Goal: Check status: Check status

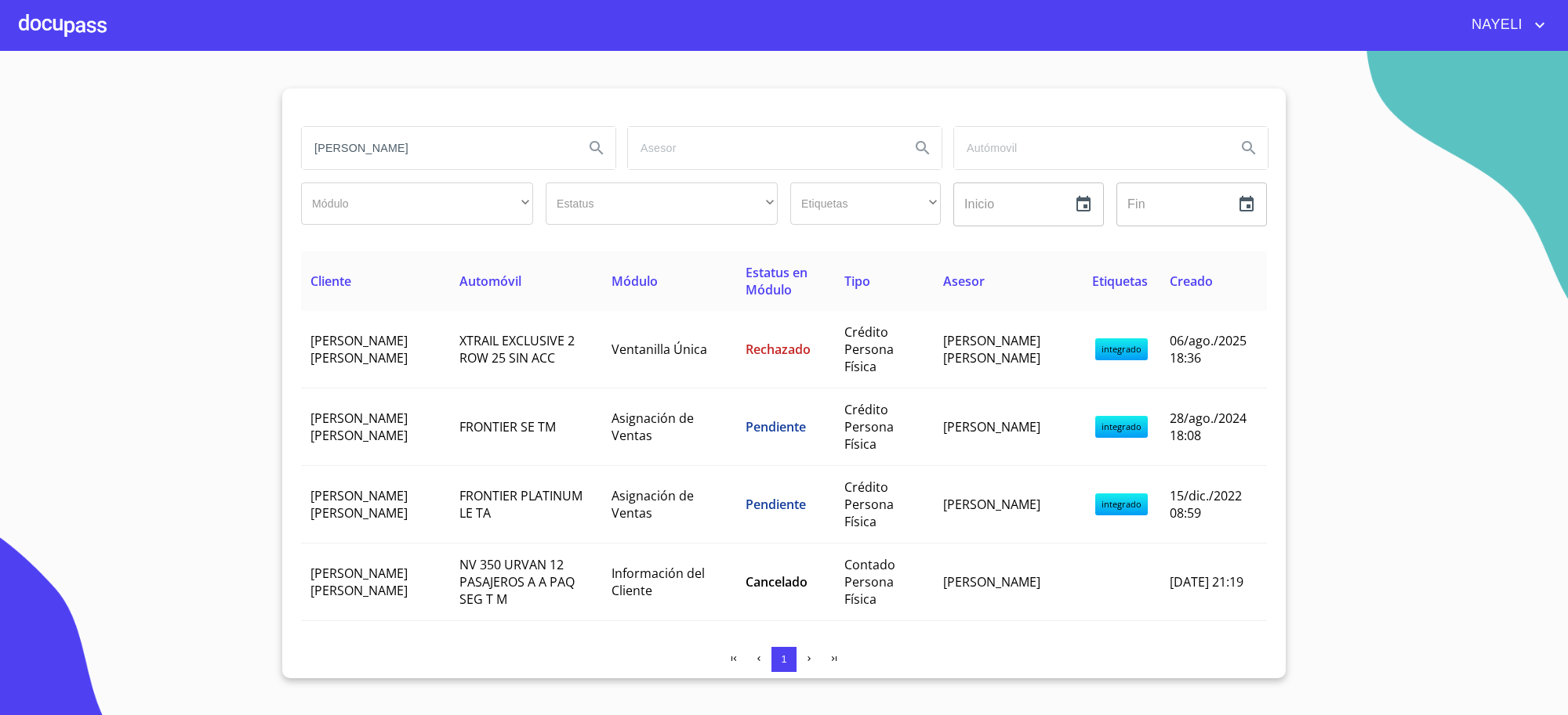
click at [487, 155] on input "[PERSON_NAME]" at bounding box center [437, 147] width 269 height 42
type input "[PERSON_NAME]"
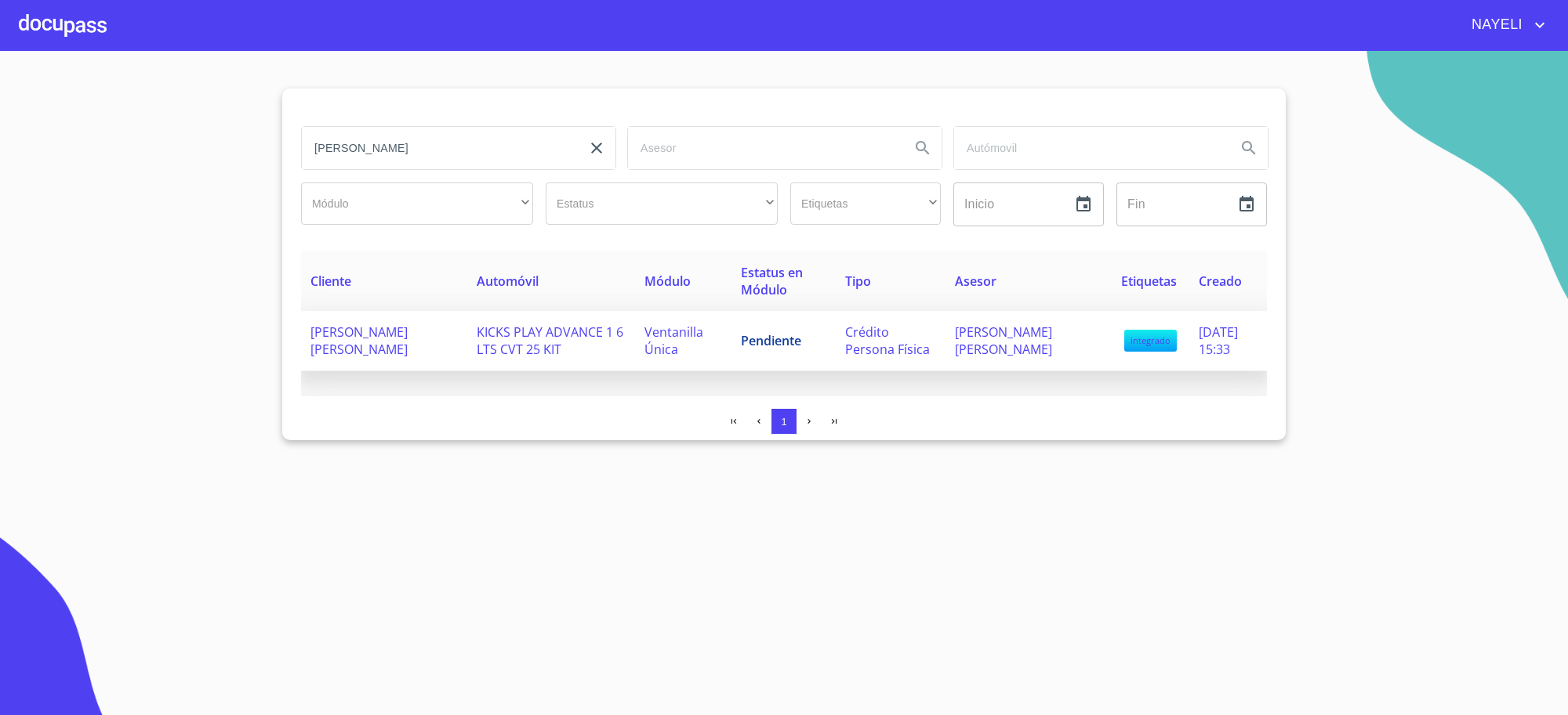
click at [773, 356] on td "Pendiente" at bounding box center [784, 341] width 105 height 60
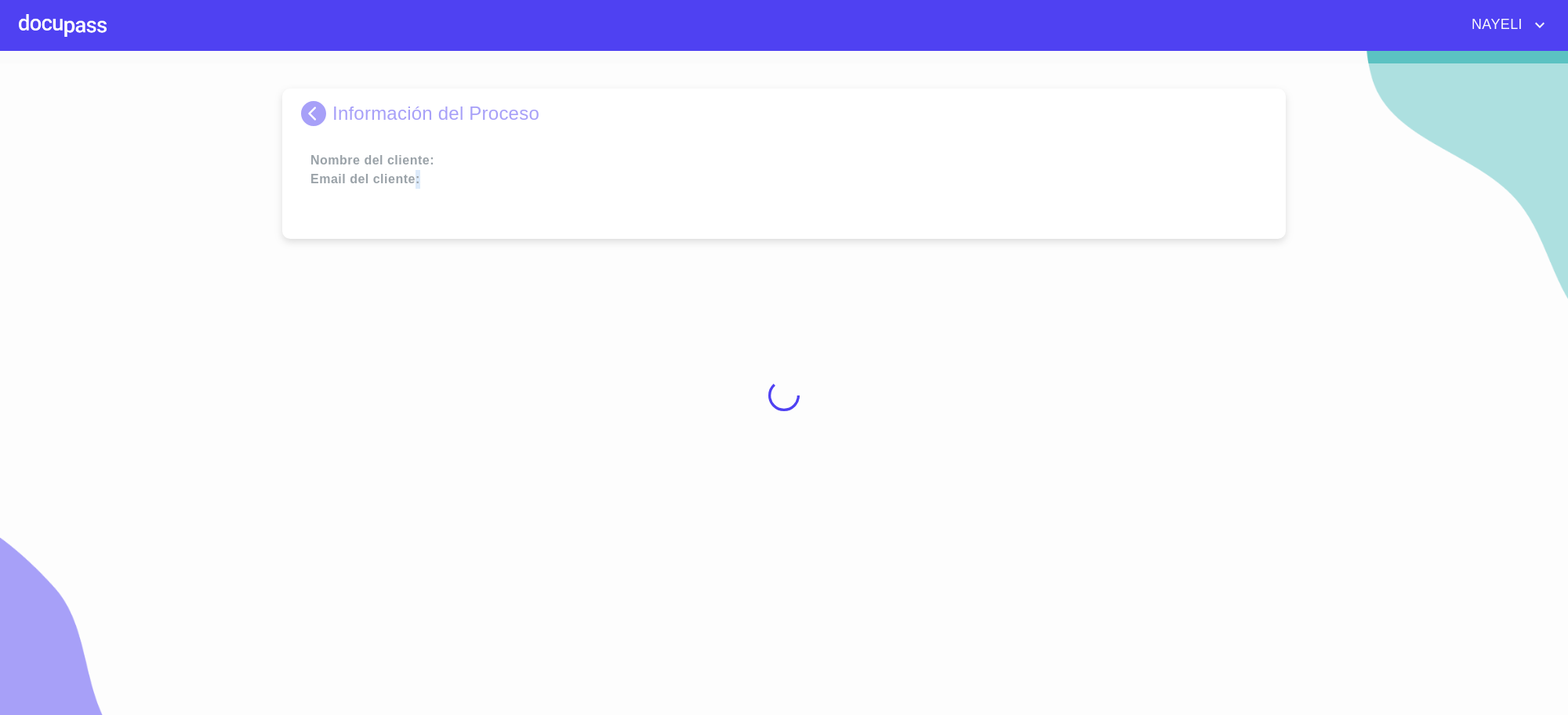
click at [773, 356] on div at bounding box center [784, 395] width 1568 height 664
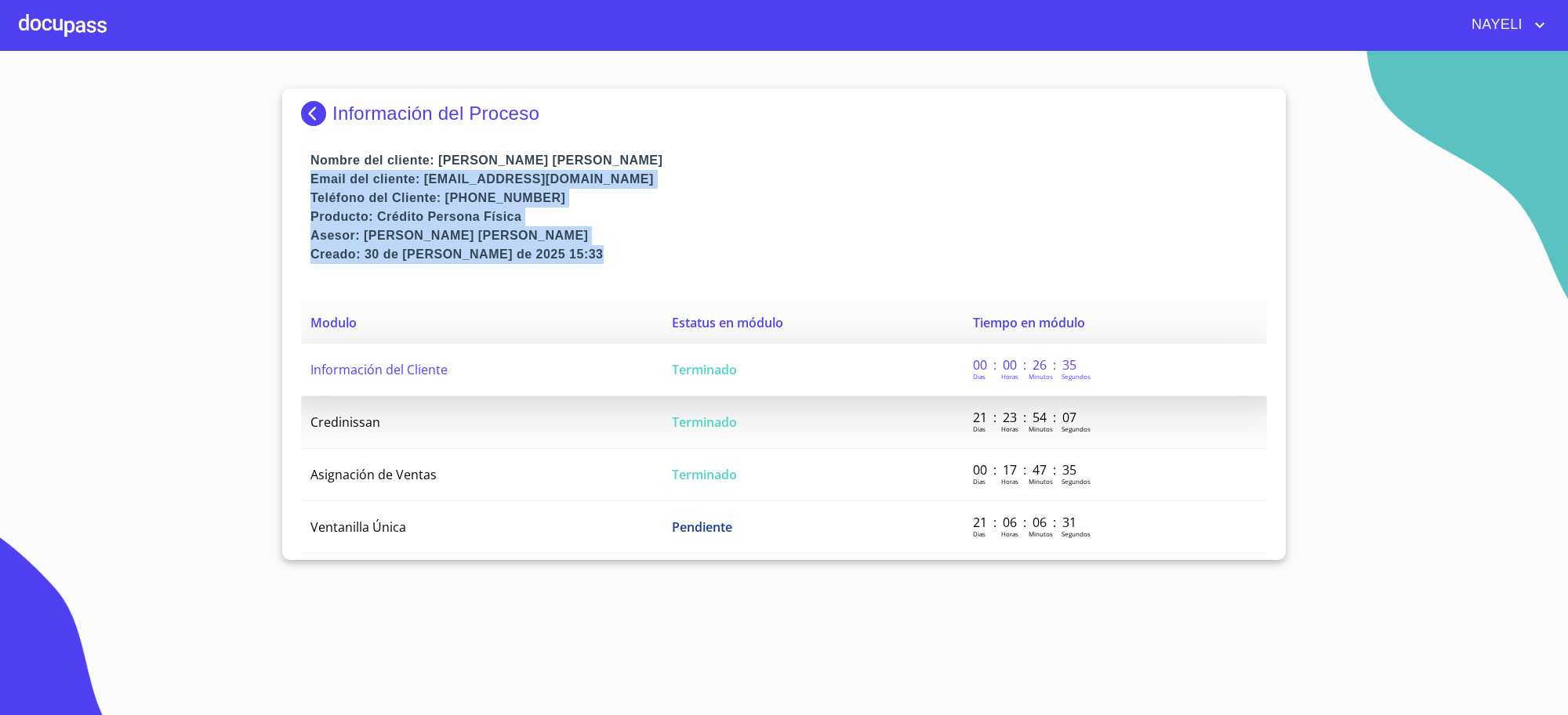
click at [773, 370] on td "Terminado" at bounding box center [813, 370] width 301 height 52
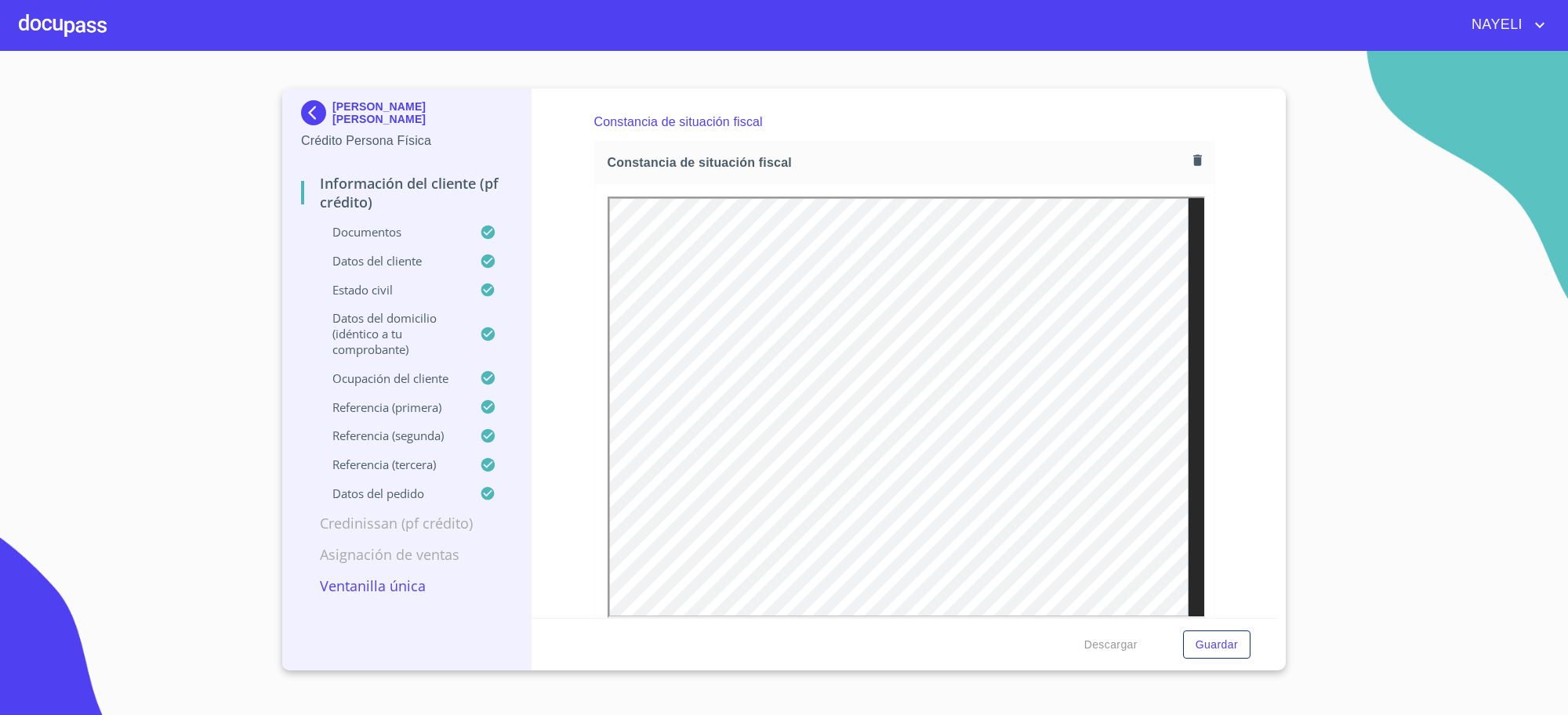
scroll to position [4438, 0]
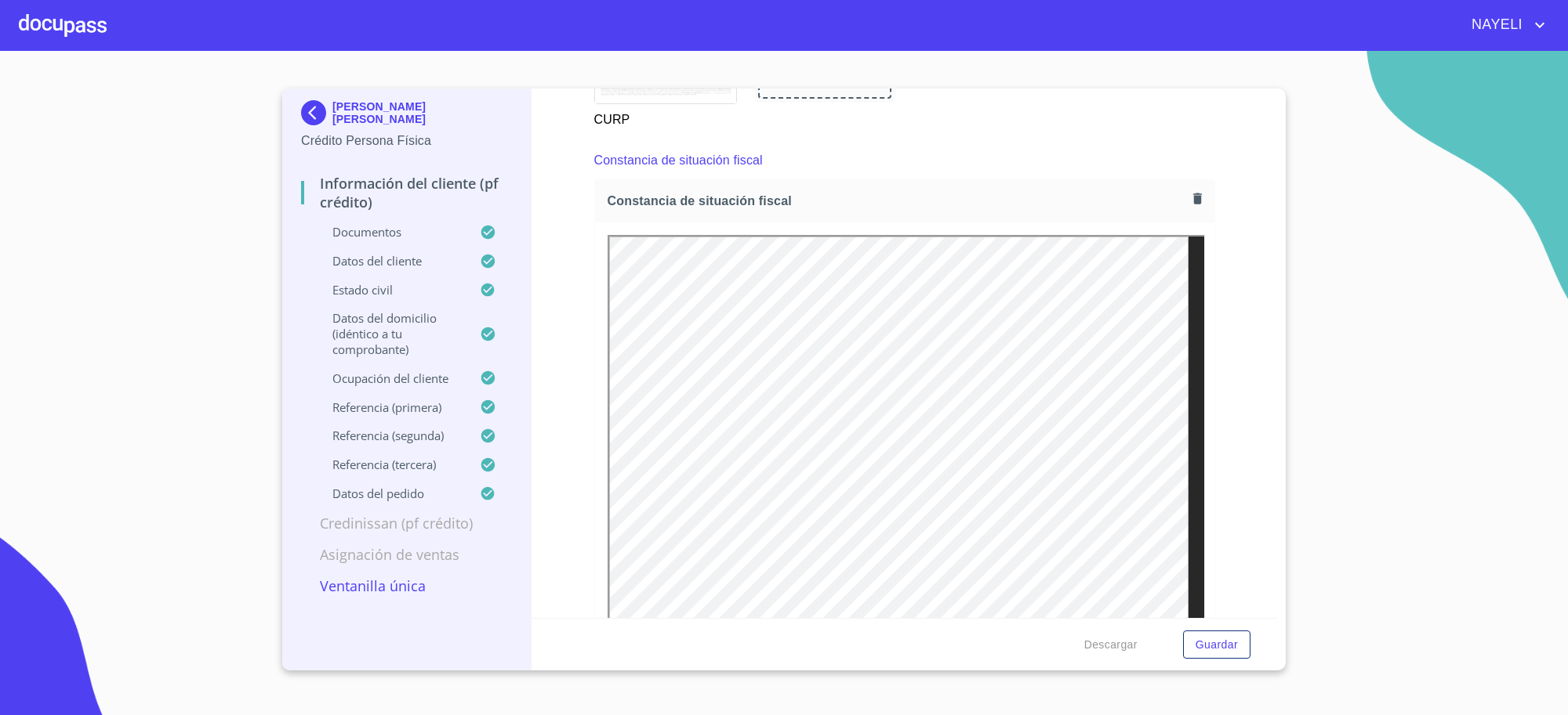
click at [308, 121] on img at bounding box center [317, 113] width 32 height 25
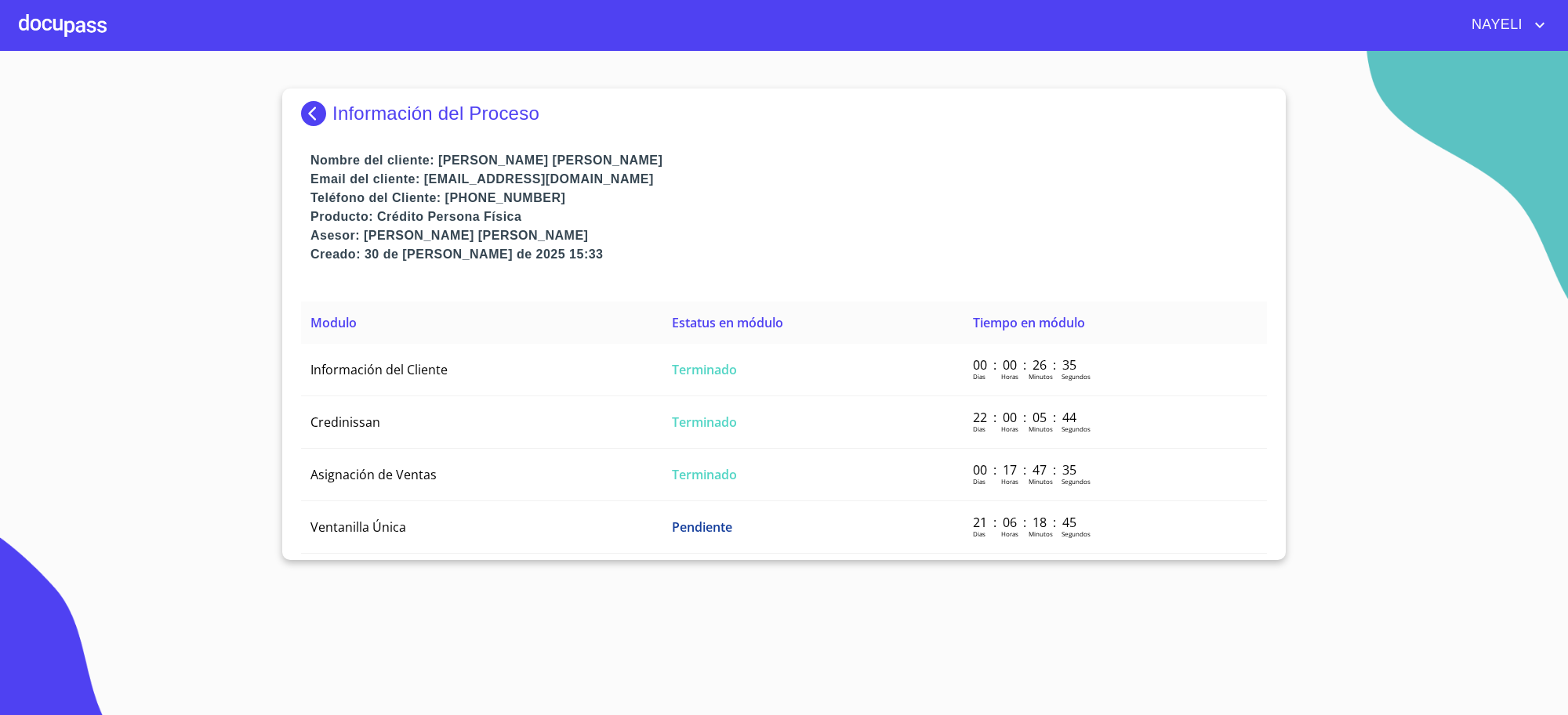
click at [302, 104] on img at bounding box center [317, 114] width 32 height 25
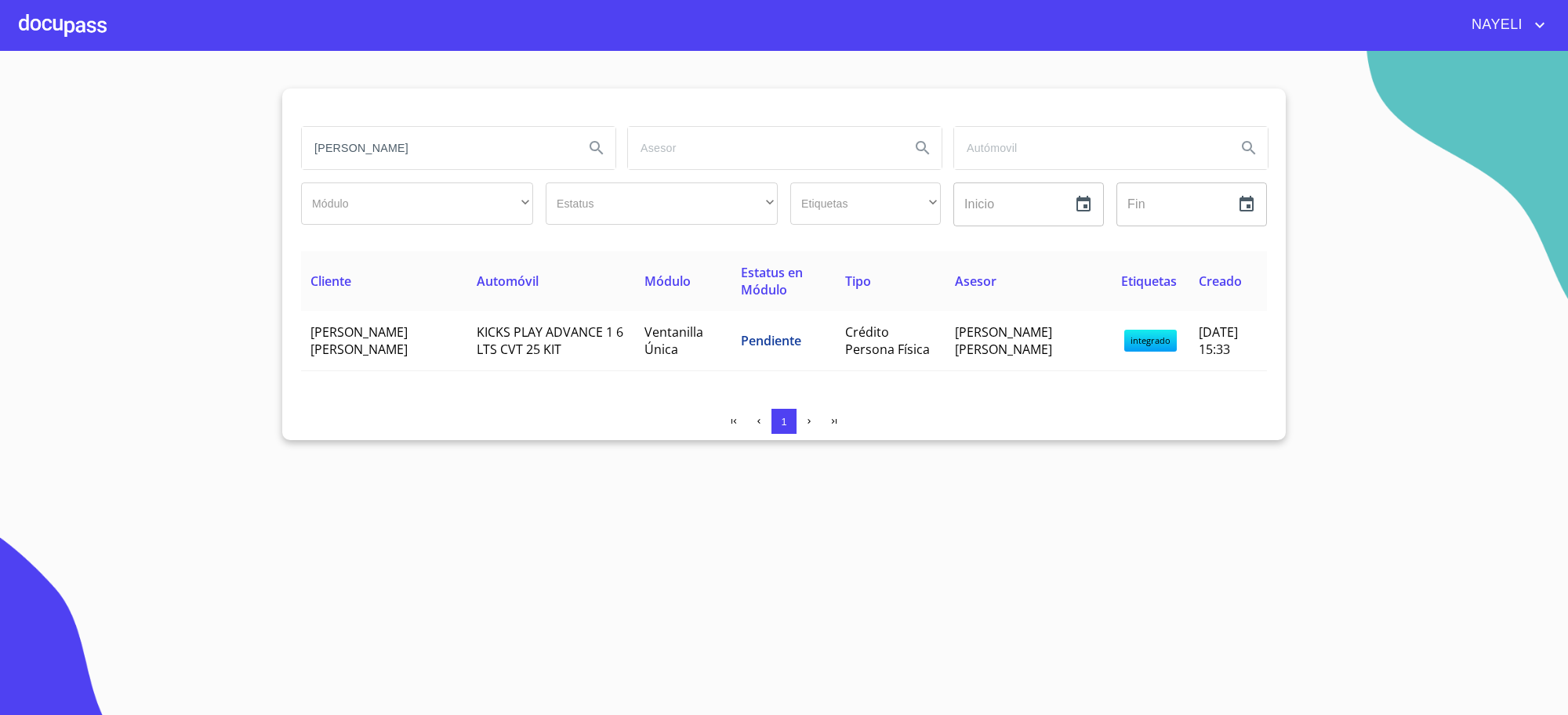
click at [507, 143] on input "[PERSON_NAME]" at bounding box center [437, 147] width 269 height 42
type input "c"
type input "0"
type input "c"
type input "[PERSON_NAME] [PERSON_NAME]"
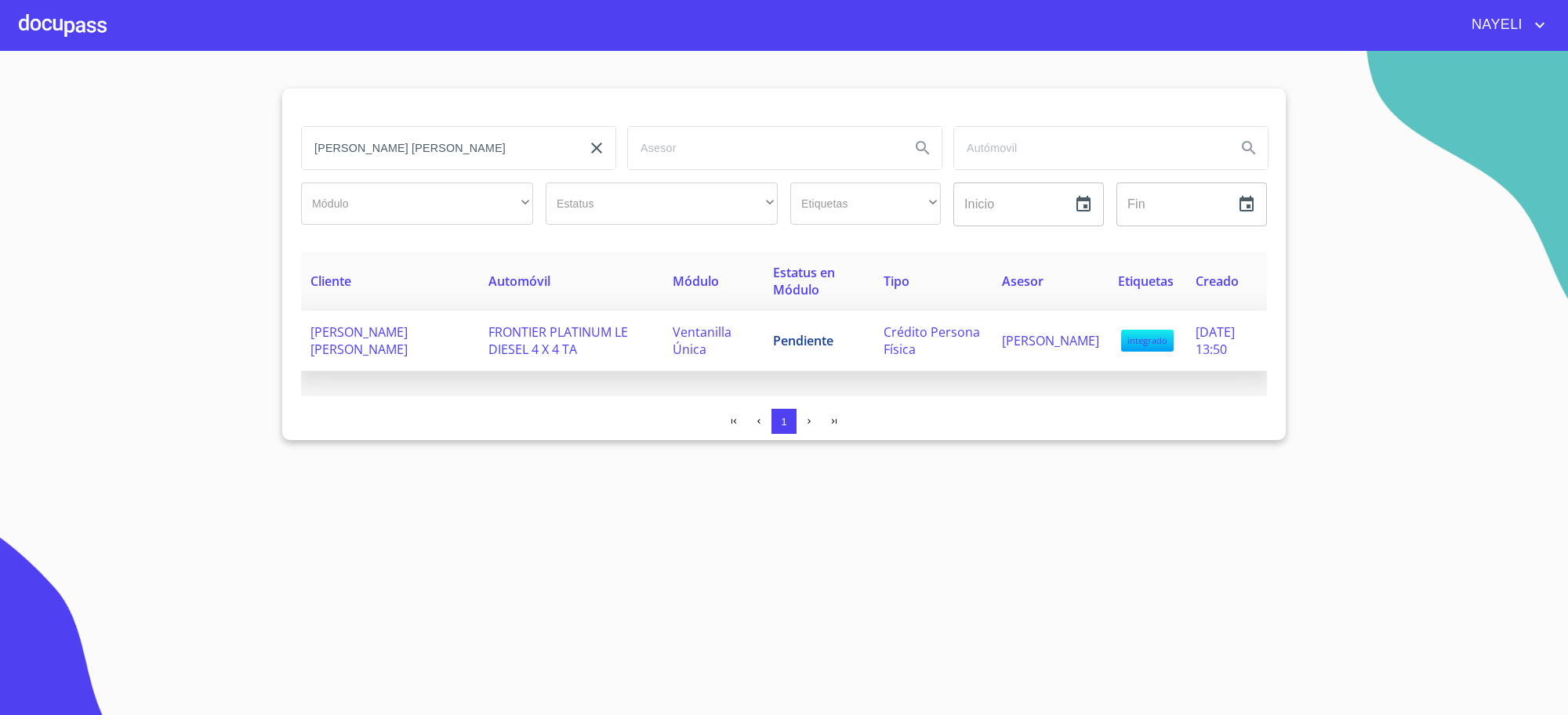
click at [803, 348] on span "Pendiente" at bounding box center [803, 340] width 60 height 17
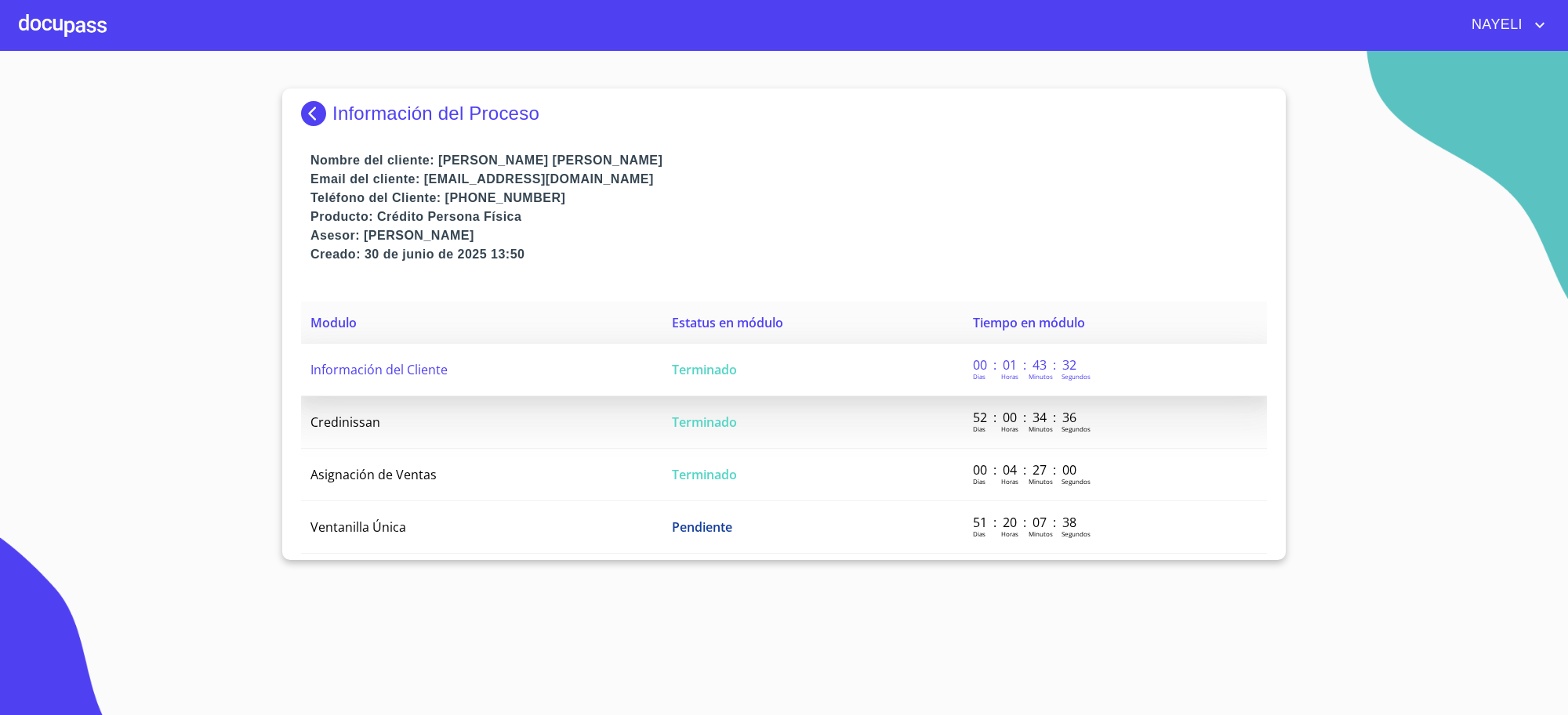
click at [809, 375] on td "Terminado" at bounding box center [813, 370] width 301 height 52
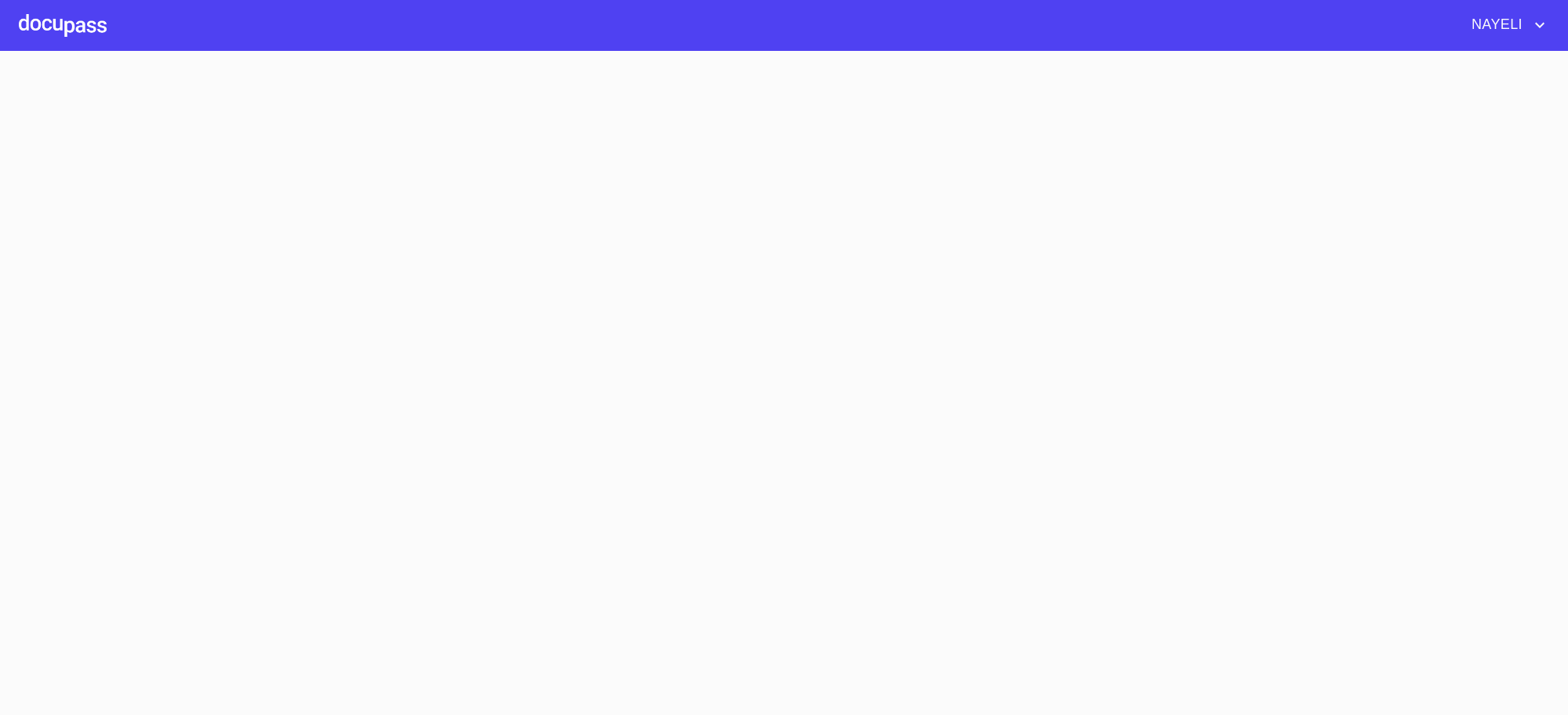
click at [809, 375] on section at bounding box center [784, 382] width 1568 height 664
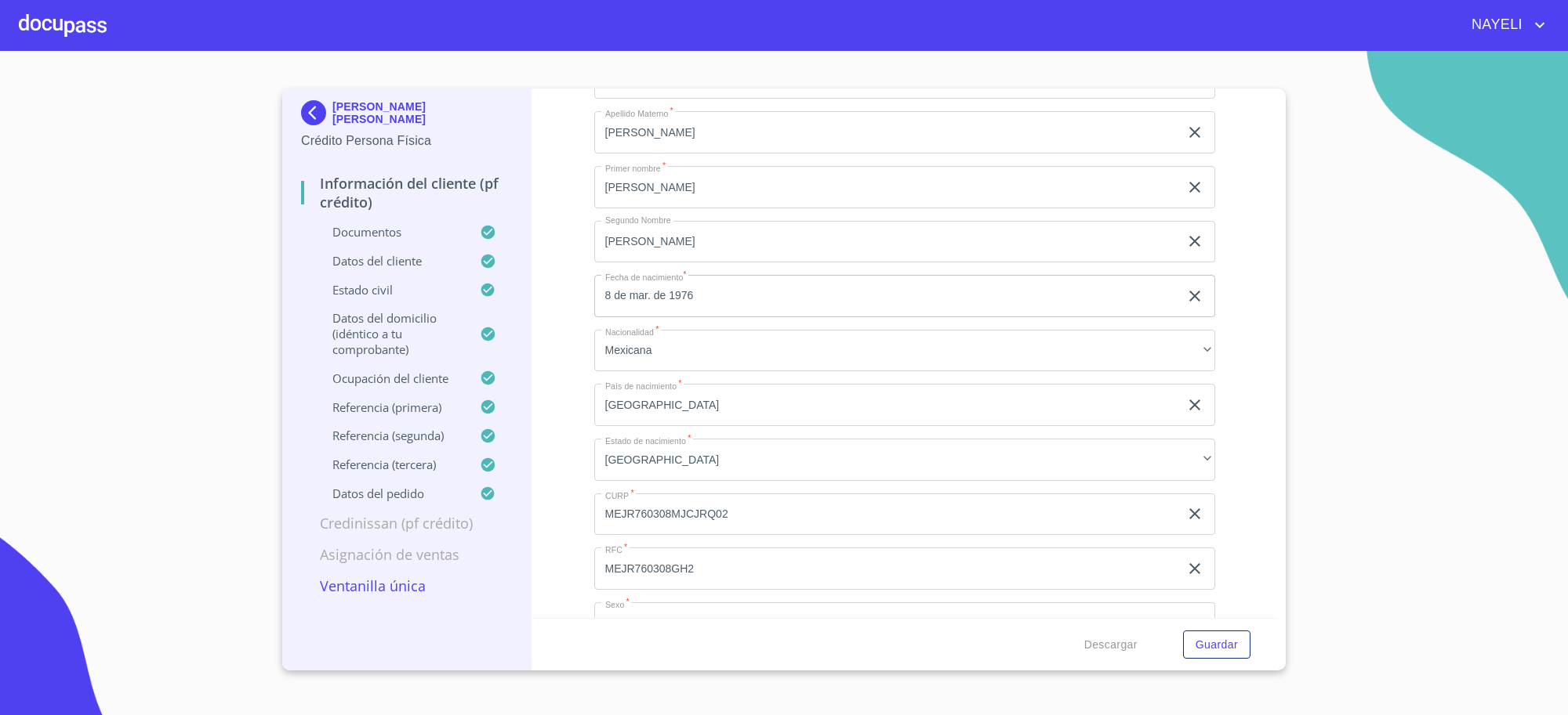
scroll to position [5483, 0]
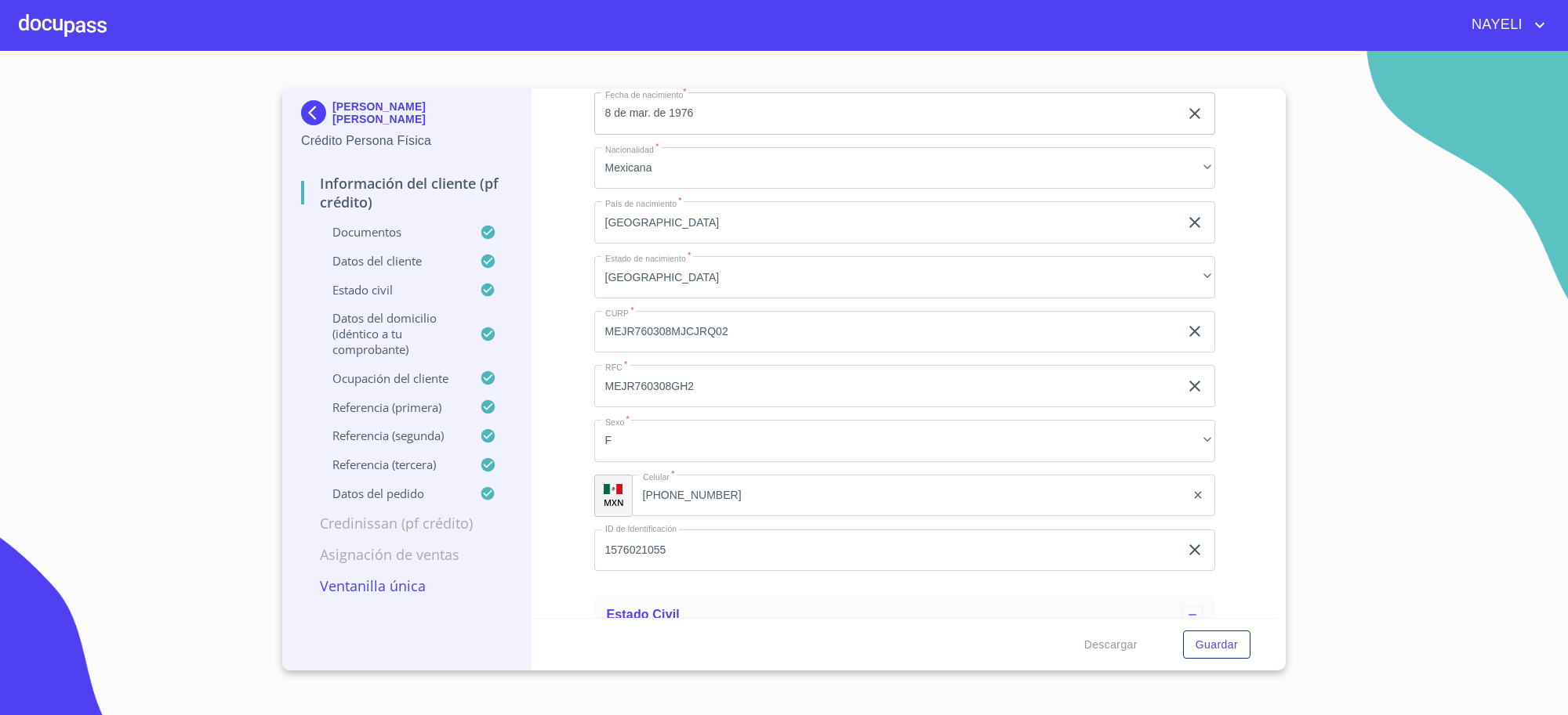
click at [315, 131] on p "Crédito Persona Física" at bounding box center [406, 141] width 211 height 19
click at [318, 109] on img at bounding box center [317, 113] width 32 height 25
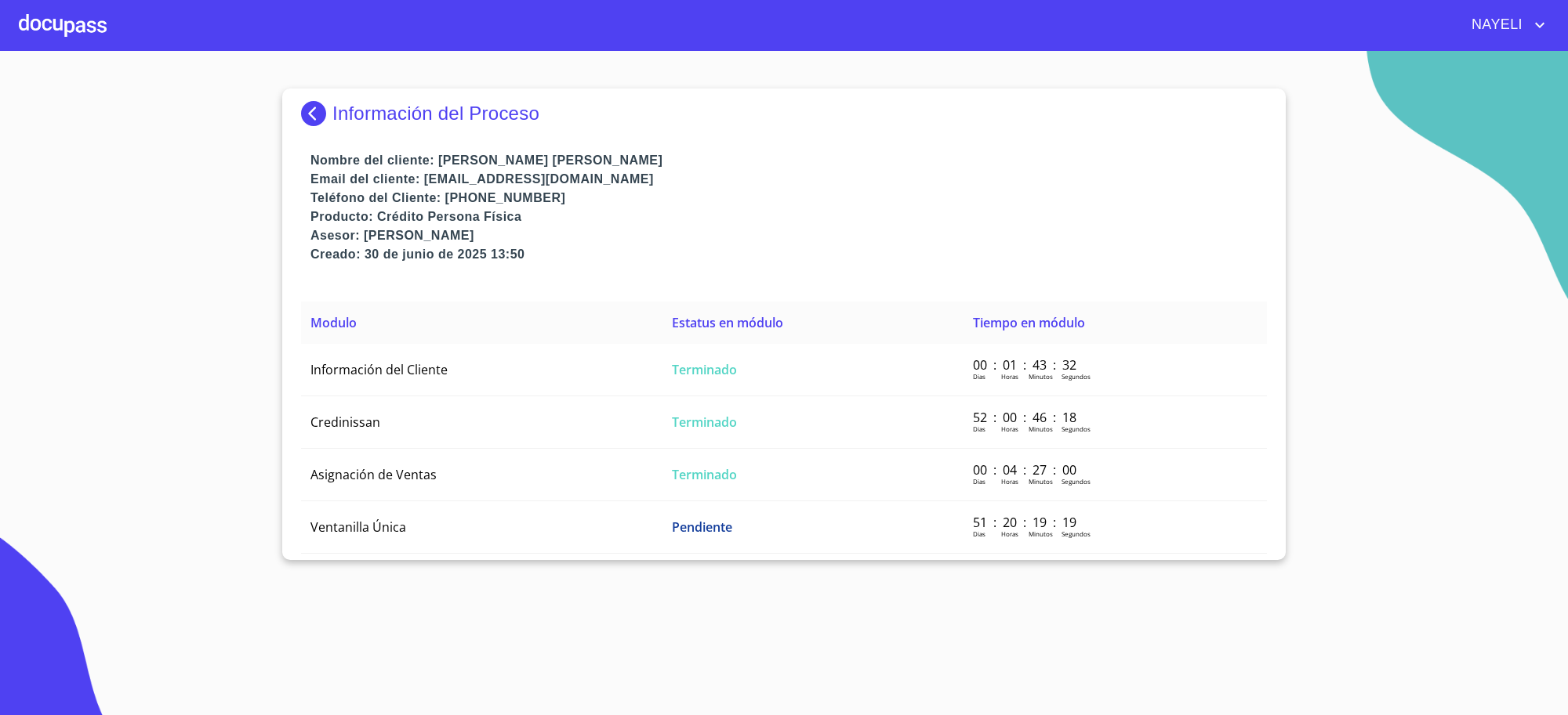
click at [318, 109] on img at bounding box center [317, 114] width 32 height 25
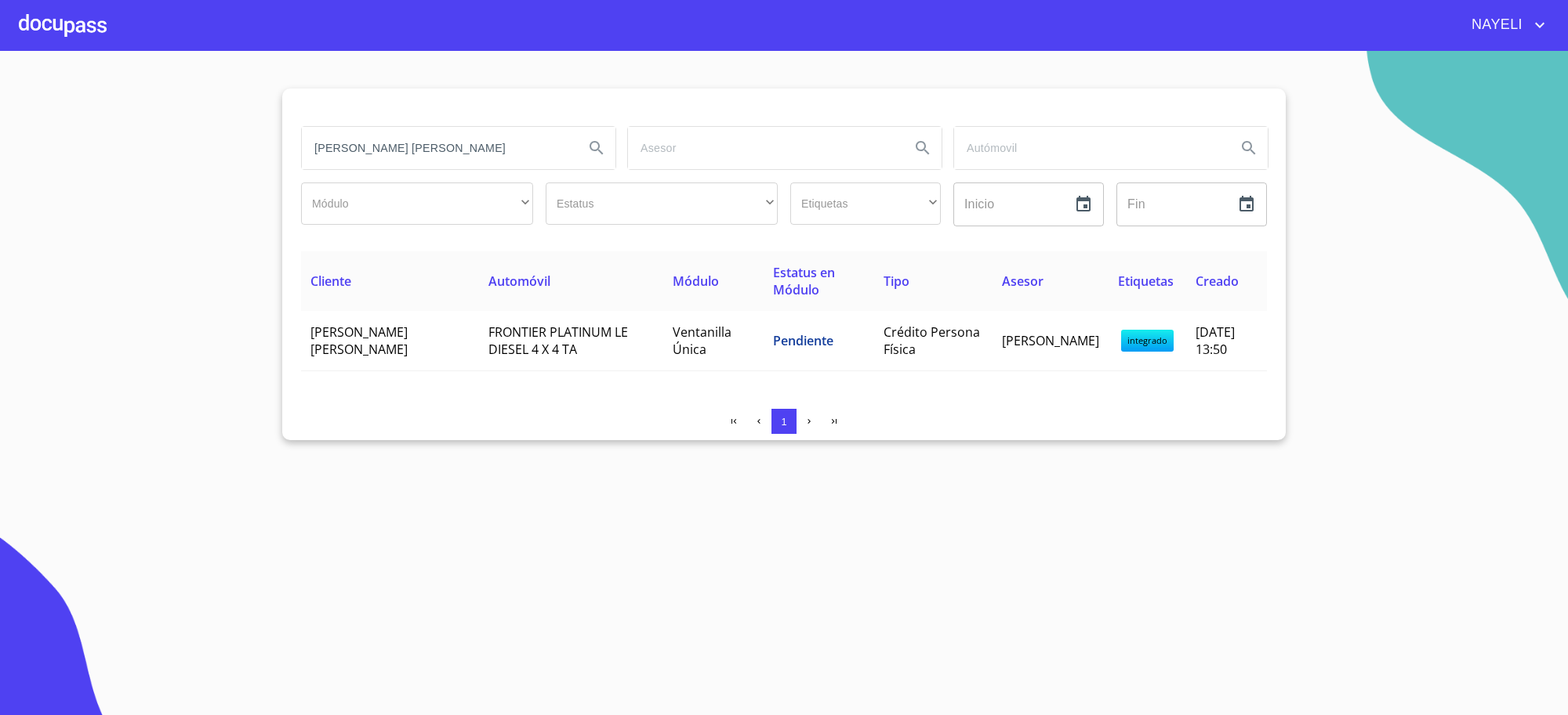
click at [397, 151] on input "[PERSON_NAME] [PERSON_NAME]" at bounding box center [437, 147] width 269 height 42
type input "agrotec"
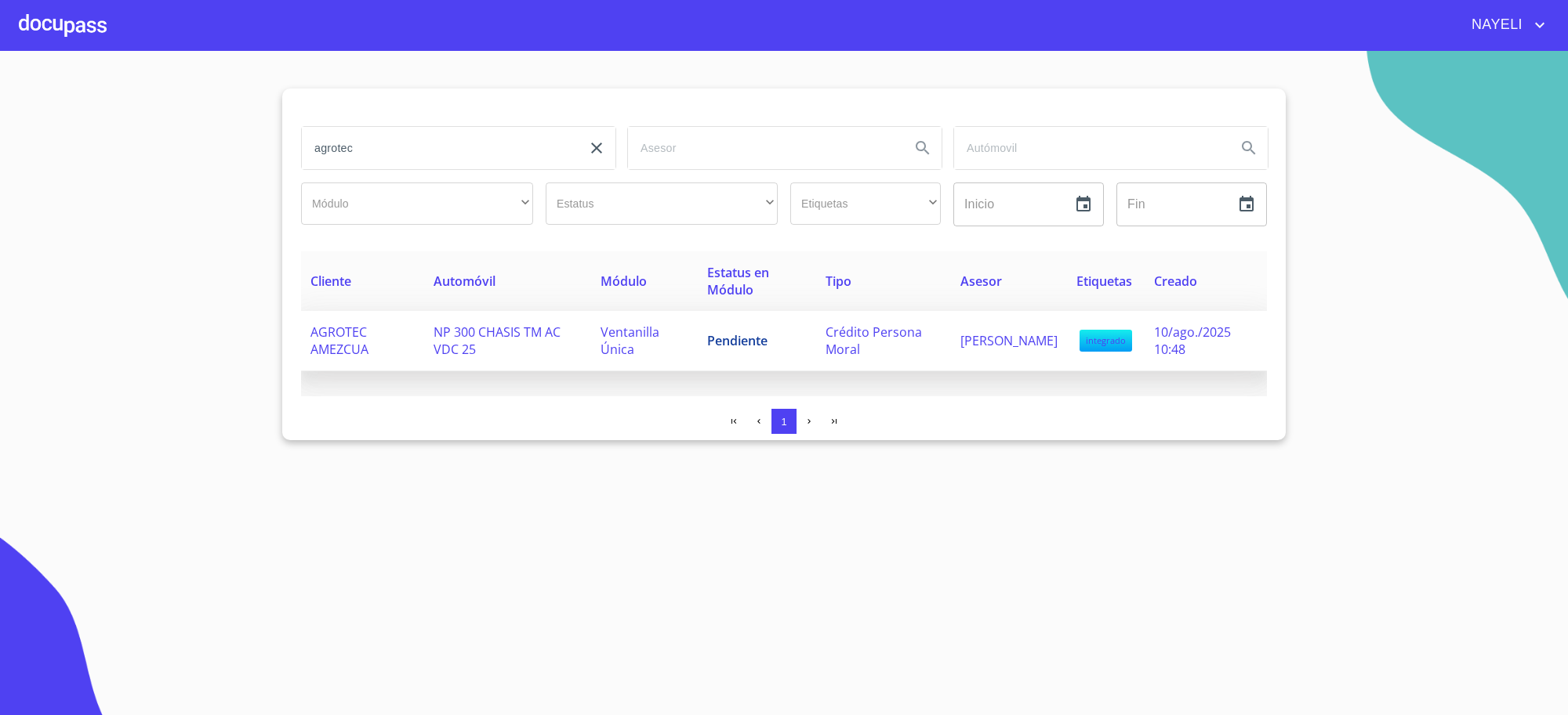
click at [463, 333] on span "NP 300 CHASIS TM AC VDC 25" at bounding box center [497, 341] width 127 height 35
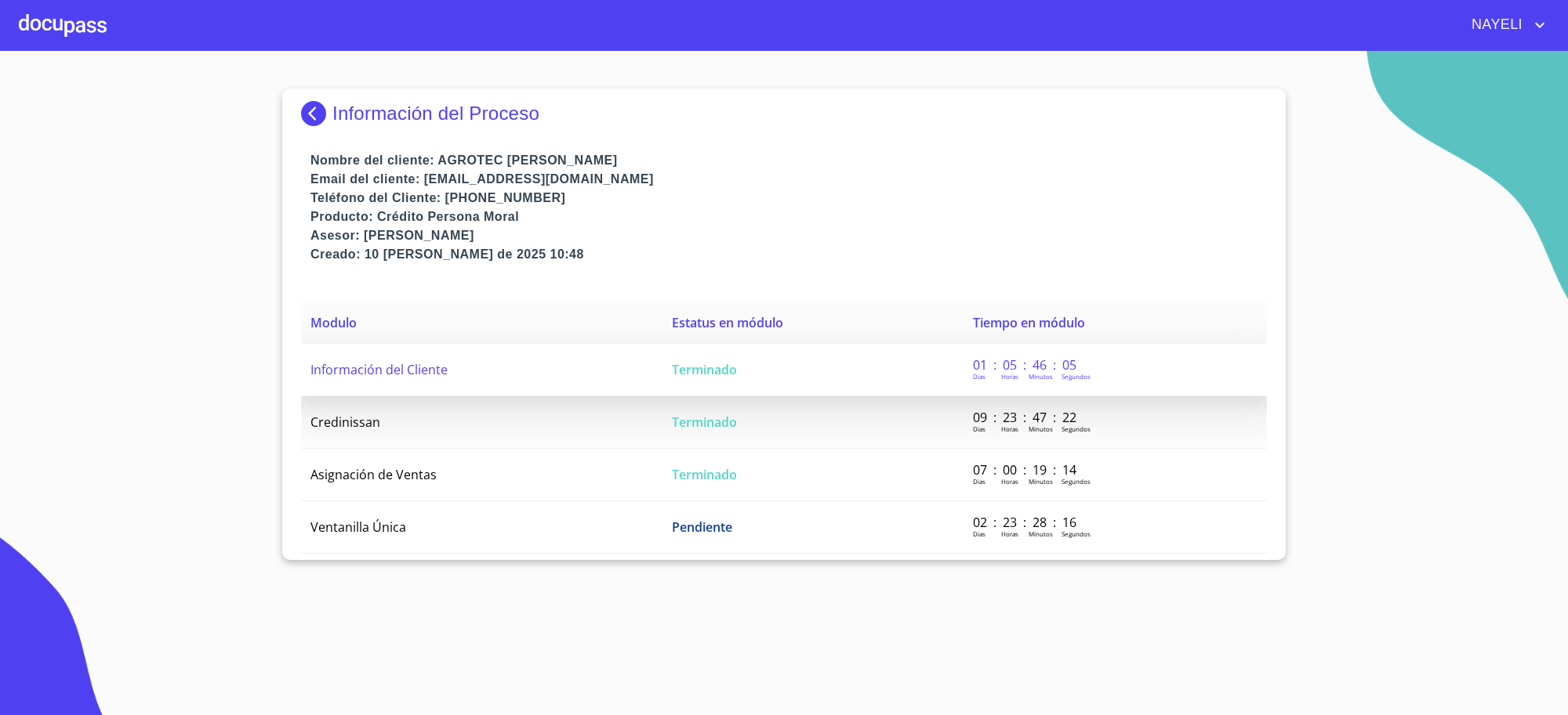
click at [770, 370] on td "Terminado" at bounding box center [813, 370] width 301 height 52
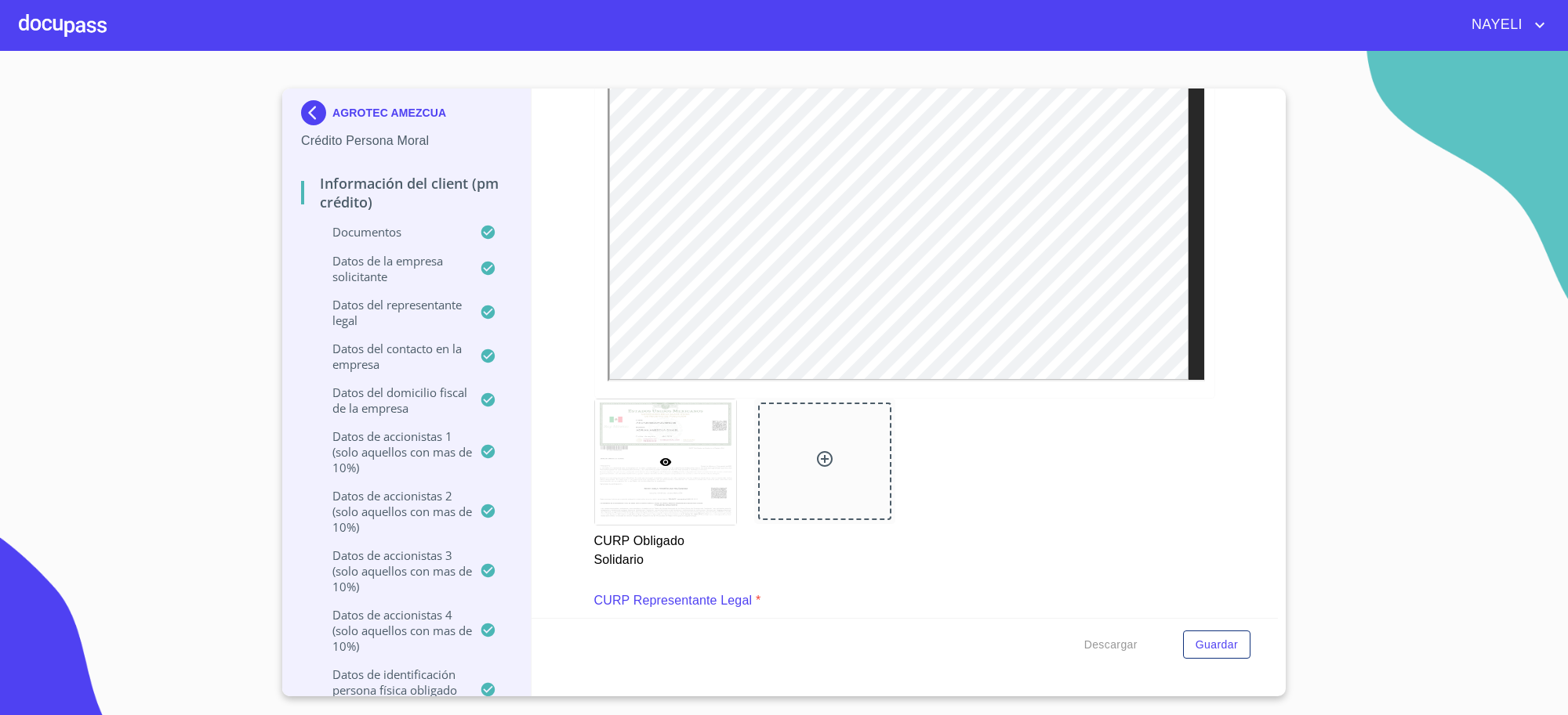
scroll to position [7833, 0]
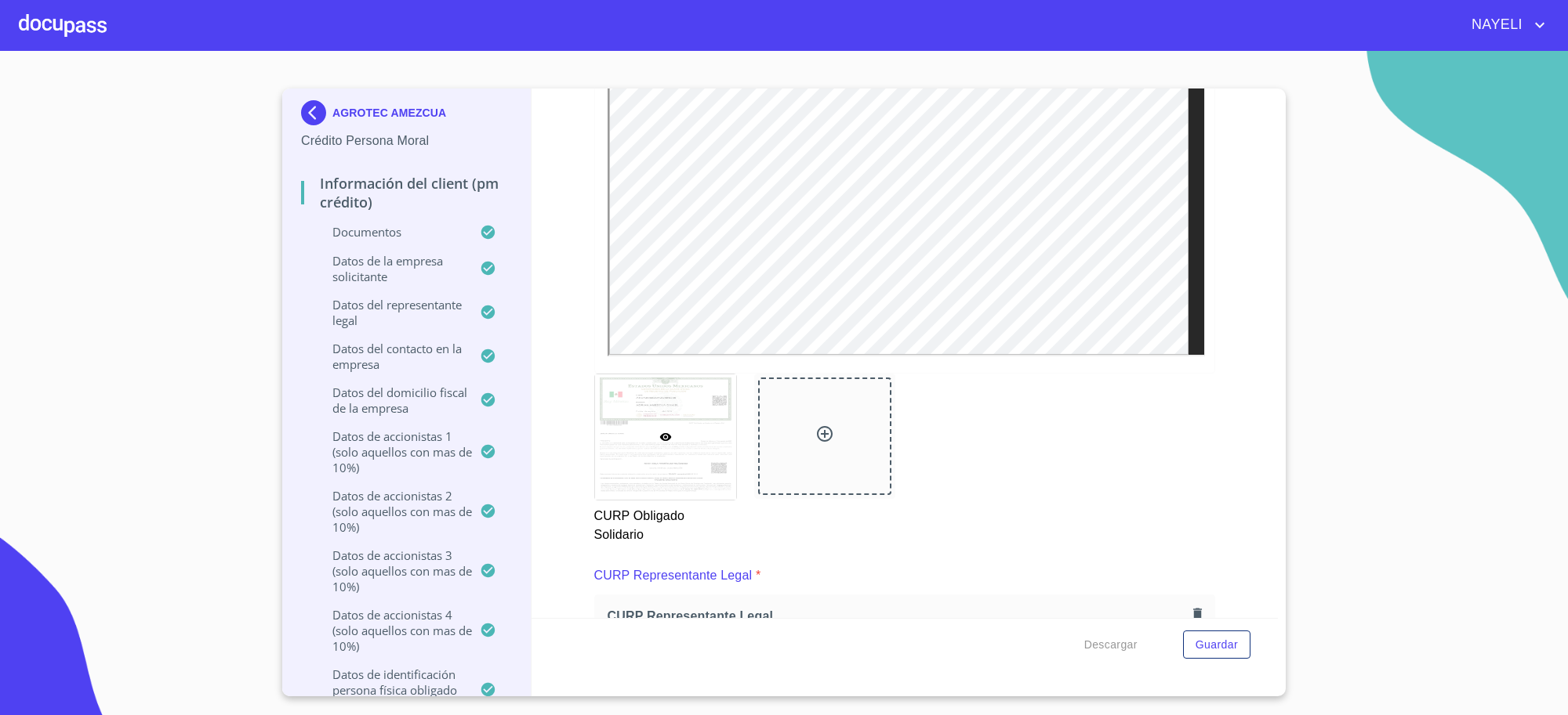
click at [1070, 356] on iframe at bounding box center [906, 146] width 598 height 421
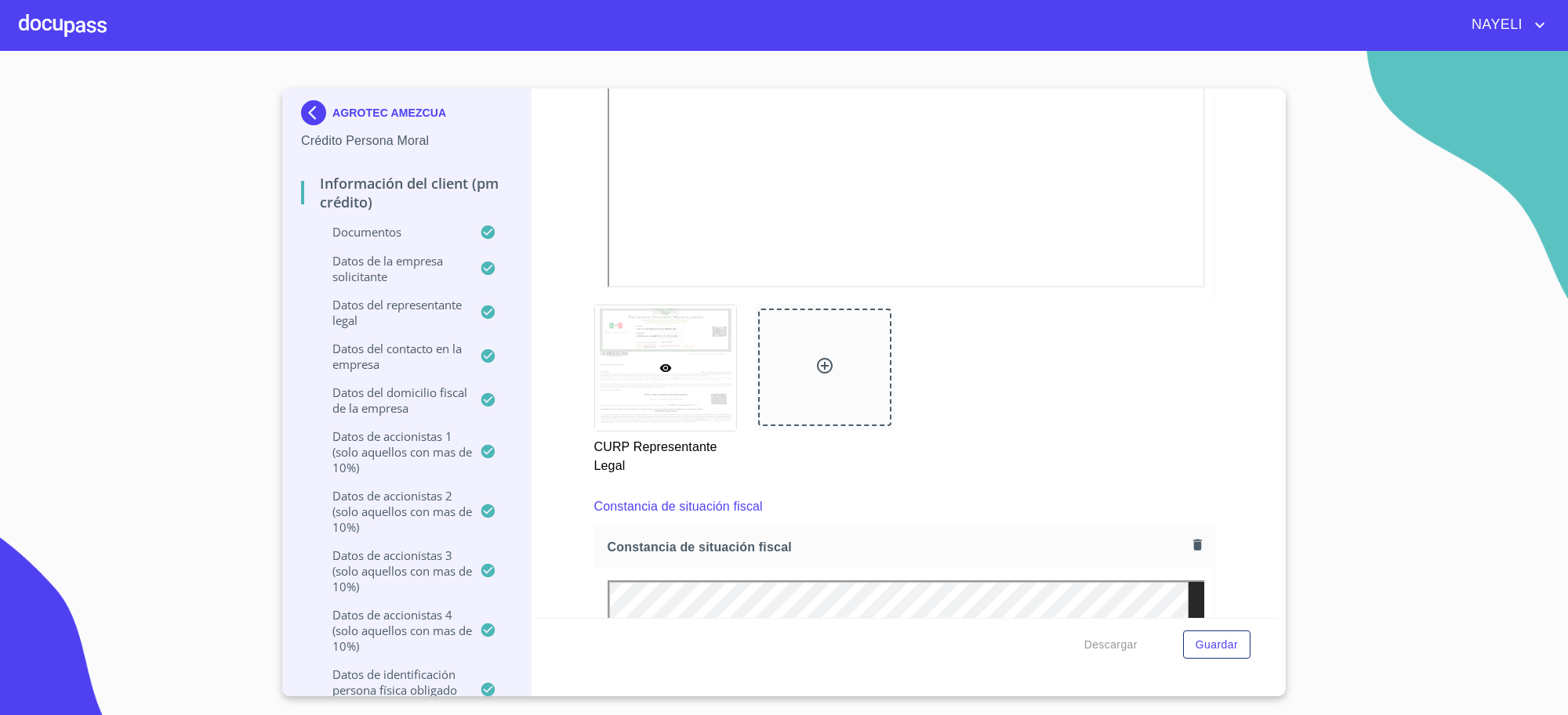
scroll to position [8877, 0]
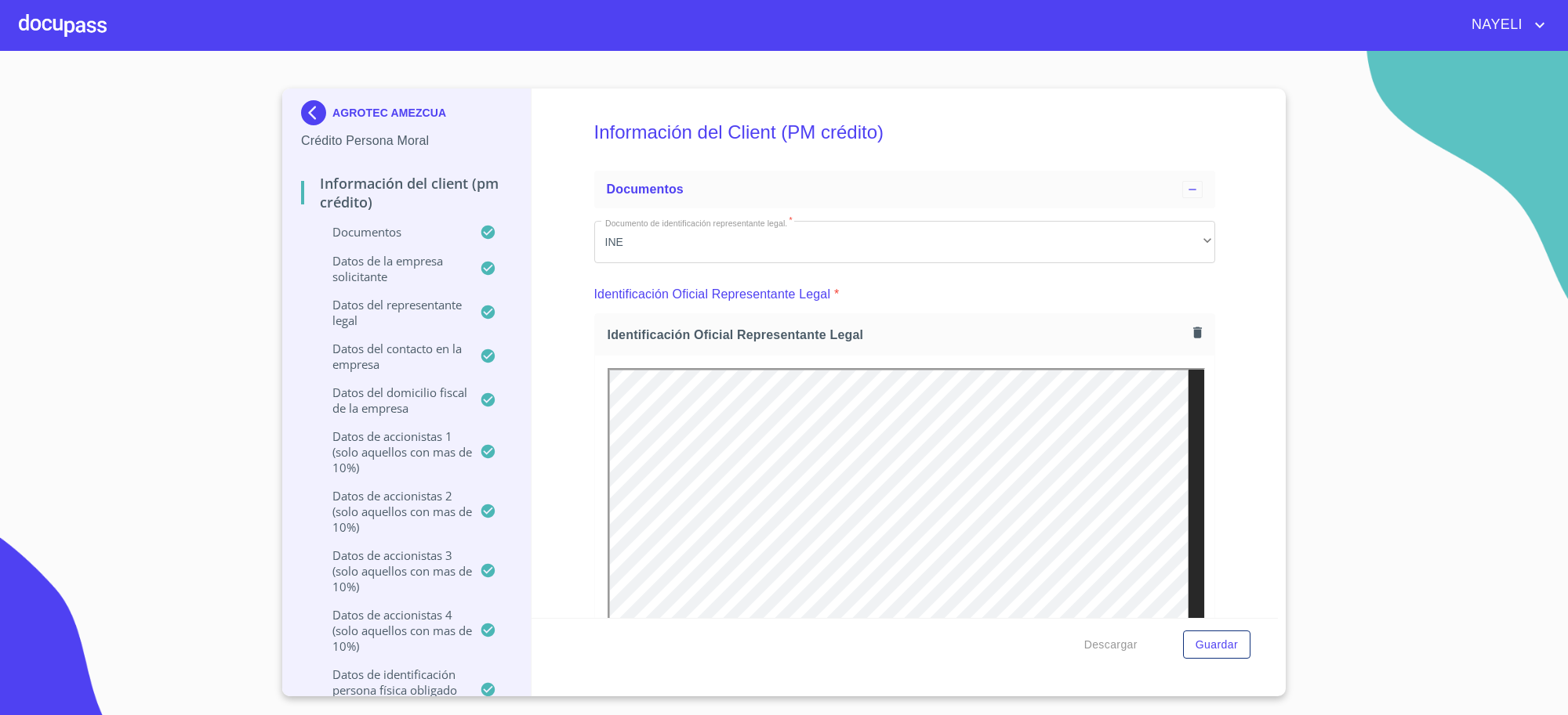
click at [306, 115] on img at bounding box center [317, 113] width 32 height 25
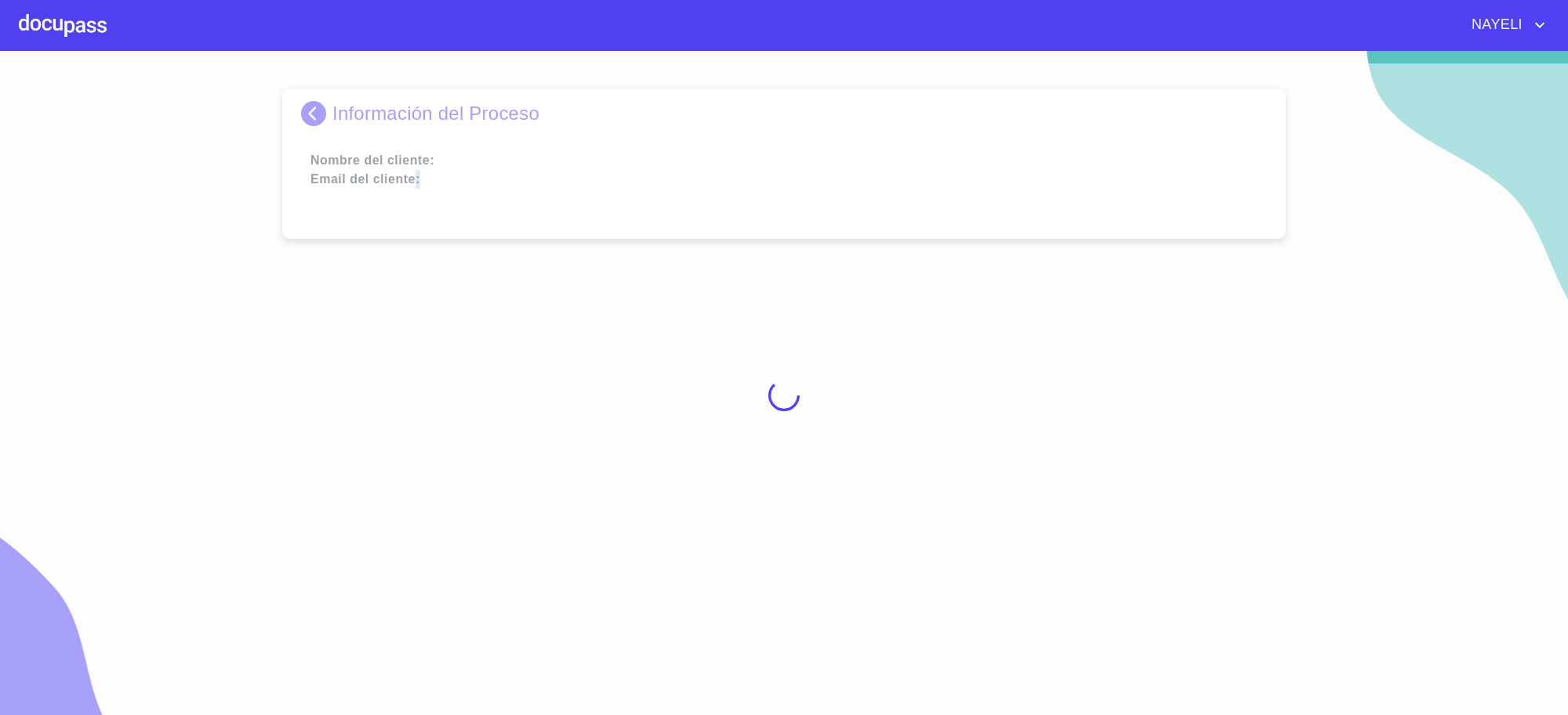
click at [306, 115] on div at bounding box center [784, 395] width 1568 height 664
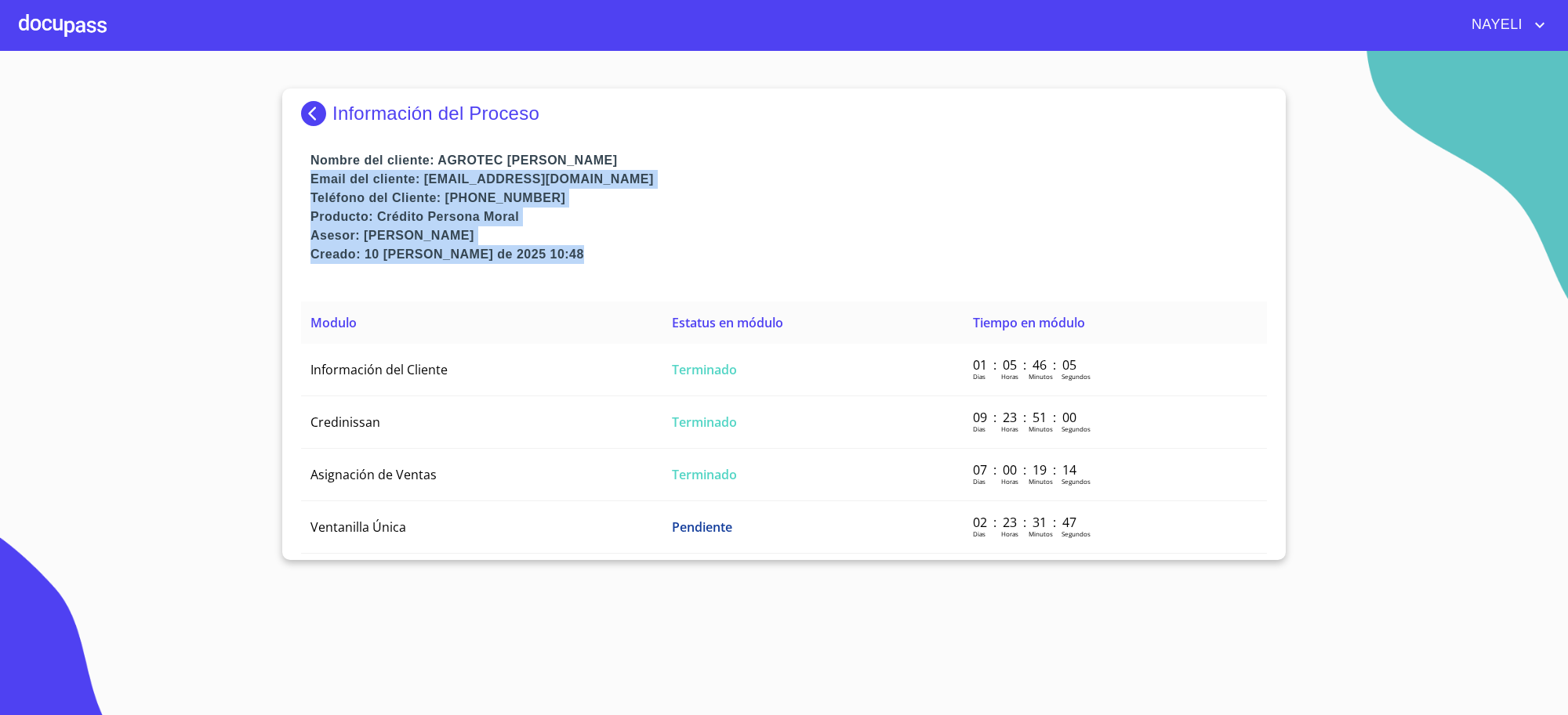
click at [311, 104] on img at bounding box center [317, 114] width 32 height 25
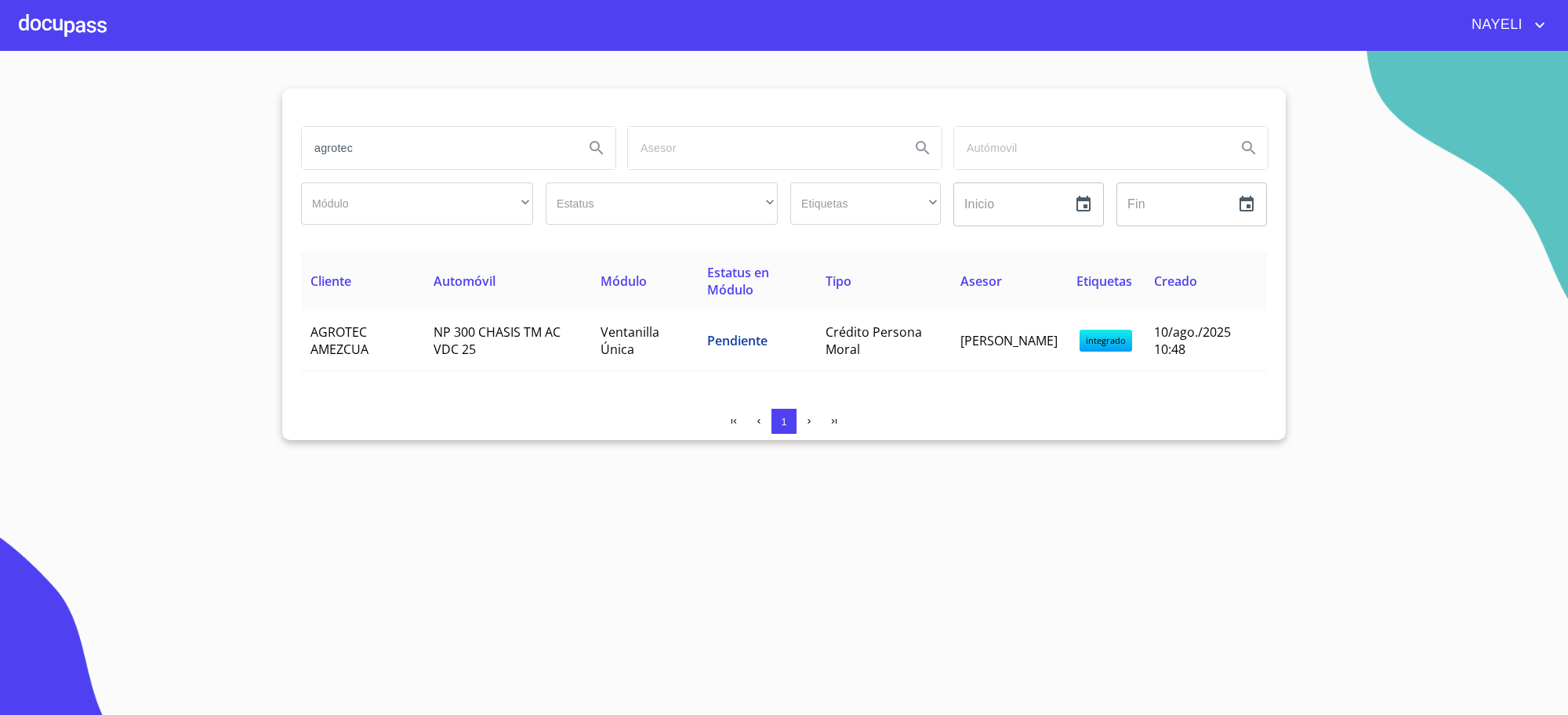
click at [502, 151] on input "agrotec" at bounding box center [437, 147] width 269 height 42
type input "PEDRO ANGEL"
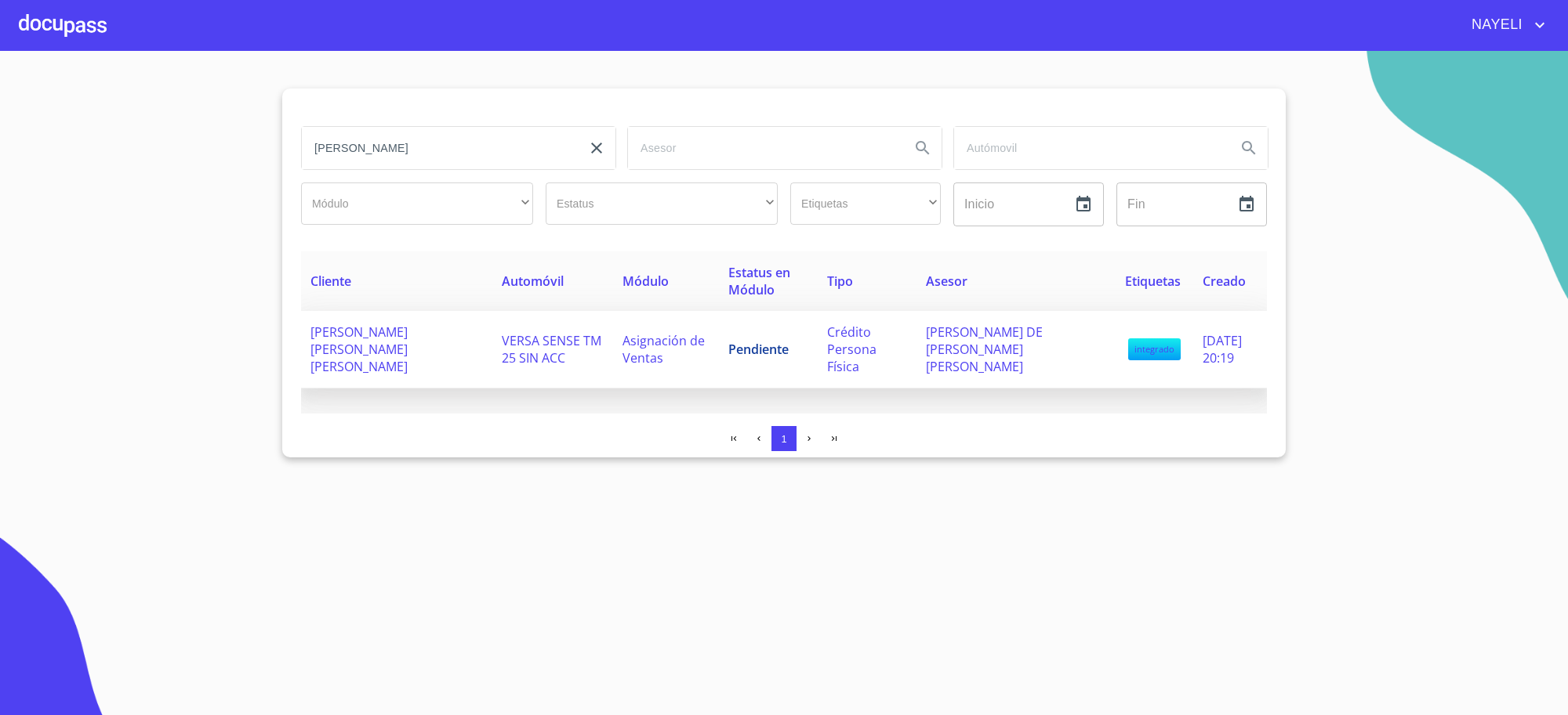
click at [793, 318] on td "Pendiente" at bounding box center [768, 350] width 98 height 78
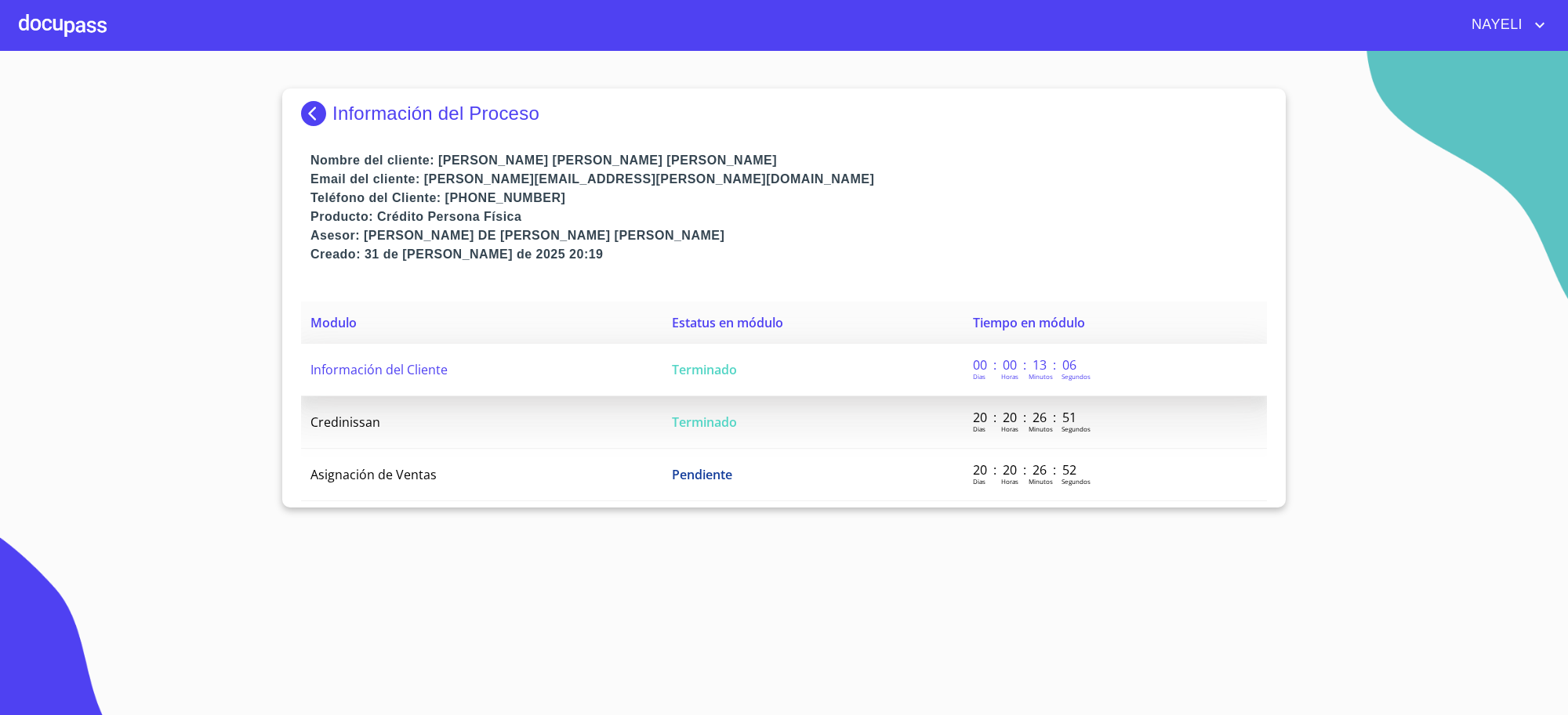
click at [825, 385] on td "Terminado" at bounding box center [813, 370] width 301 height 52
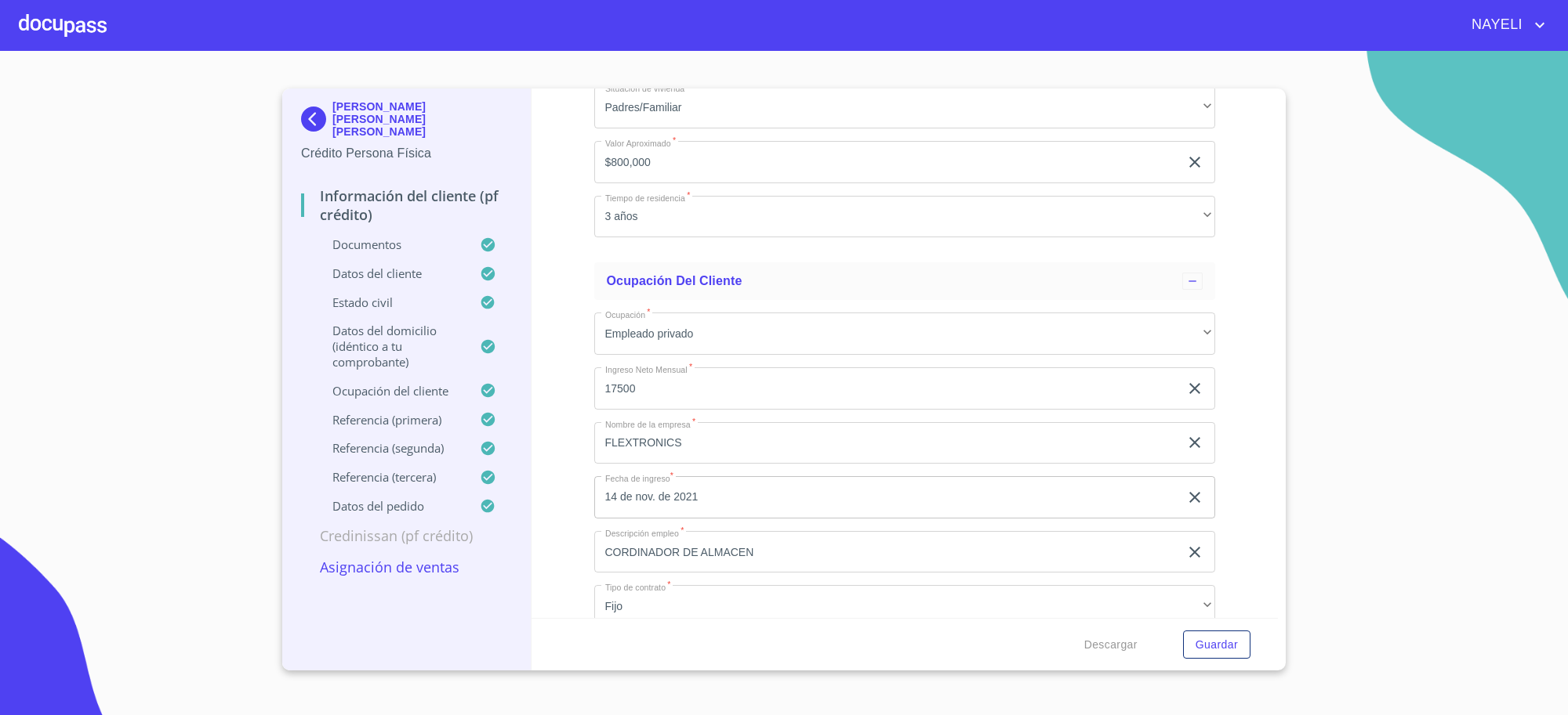
scroll to position [6266, 0]
